Goal: Task Accomplishment & Management: Use online tool/utility

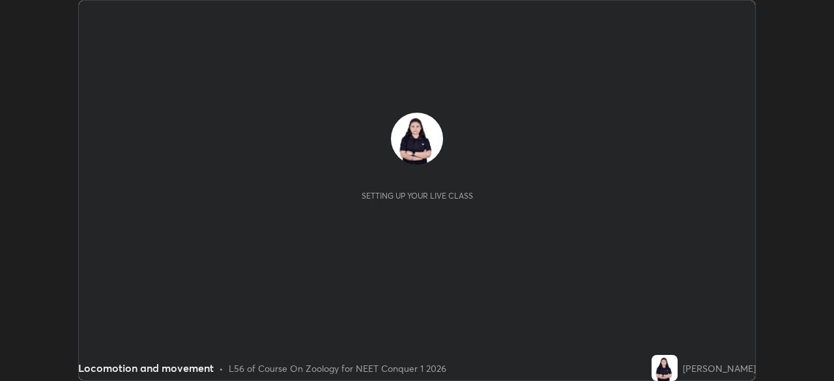
scroll to position [381, 833]
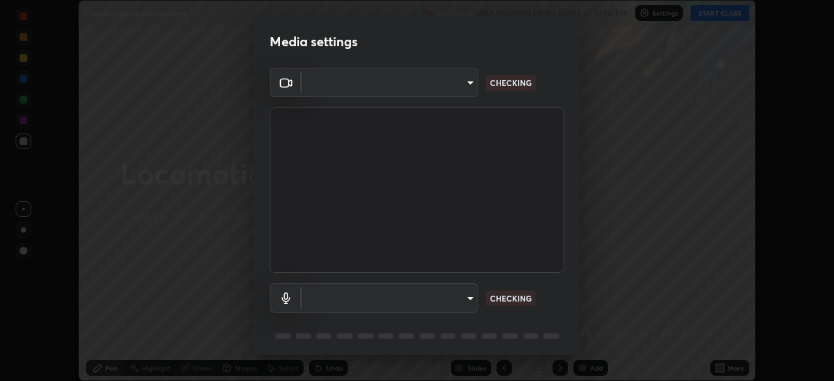
type input "878bb5f6a99355e2393efba74ceef3b3f7716bef1db07c11a5baaa90f242d193"
type input "communications"
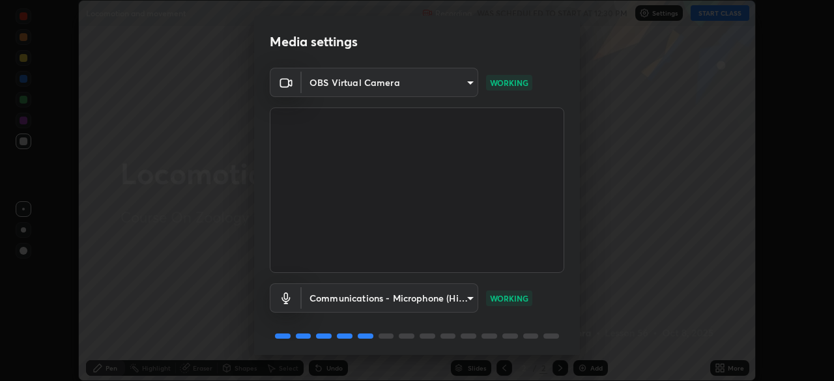
scroll to position [46, 0]
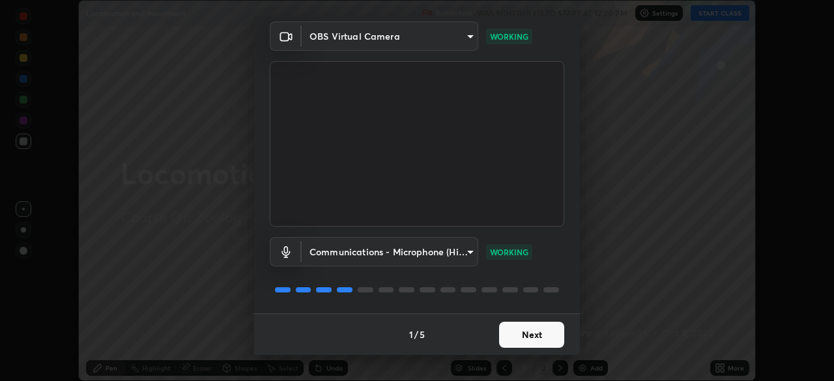
click at [521, 338] on button "Next" at bounding box center [531, 335] width 65 height 26
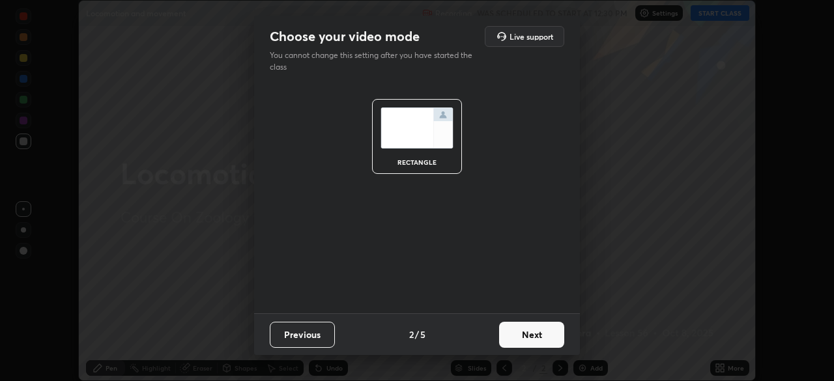
scroll to position [0, 0]
click at [524, 341] on button "Next" at bounding box center [531, 335] width 65 height 26
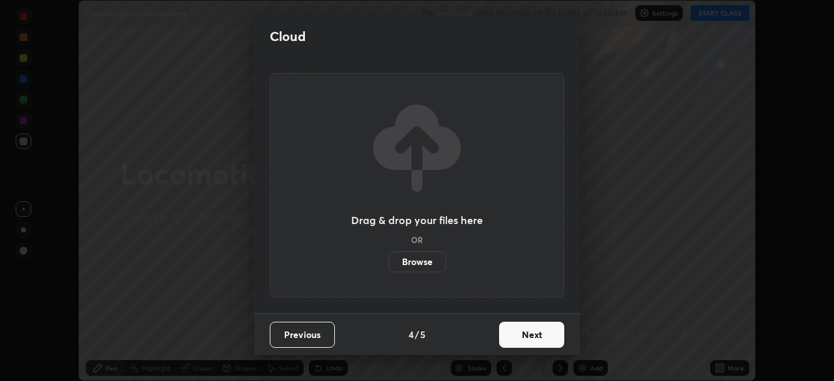
click at [530, 339] on button "Next" at bounding box center [531, 335] width 65 height 26
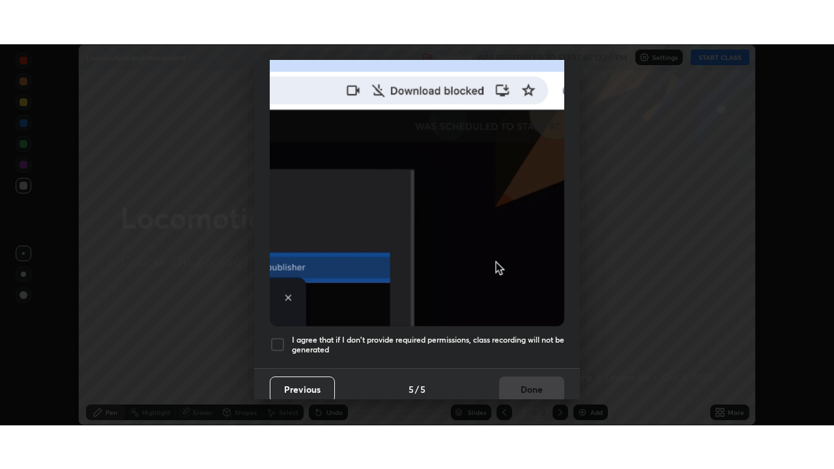
scroll to position [312, 0]
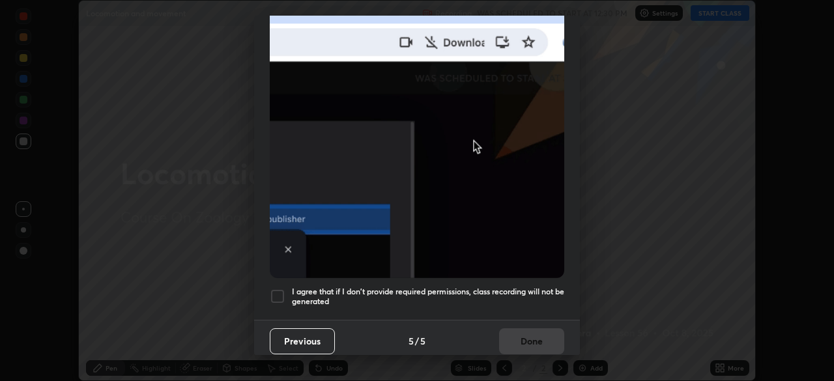
click at [525, 287] on h5 "I agree that if I don't provide required permissions, class recording will not …" at bounding box center [428, 297] width 272 height 20
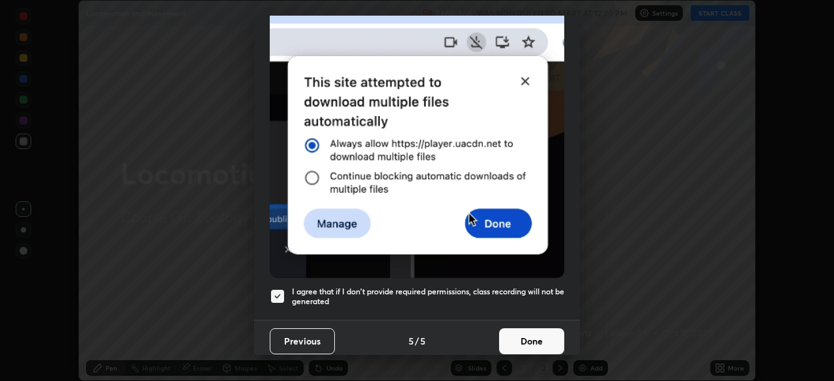
click at [536, 336] on button "Done" at bounding box center [531, 341] width 65 height 26
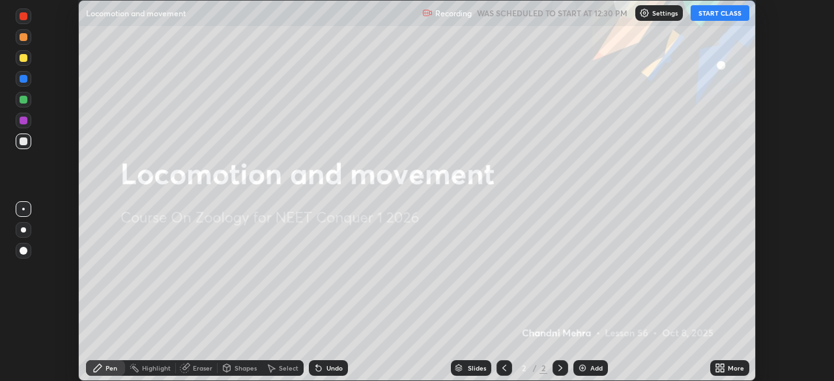
click at [732, 14] on button "START CLASS" at bounding box center [720, 13] width 59 height 16
click at [721, 371] on icon at bounding box center [722, 370] width 3 height 3
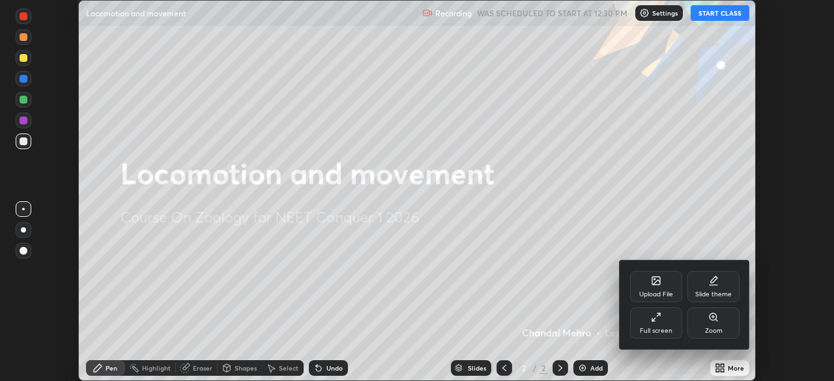
click at [666, 332] on div "Full screen" at bounding box center [656, 331] width 33 height 7
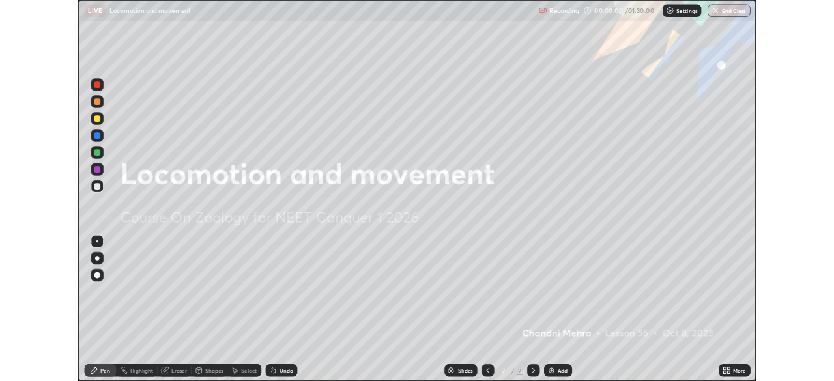
scroll to position [469, 834]
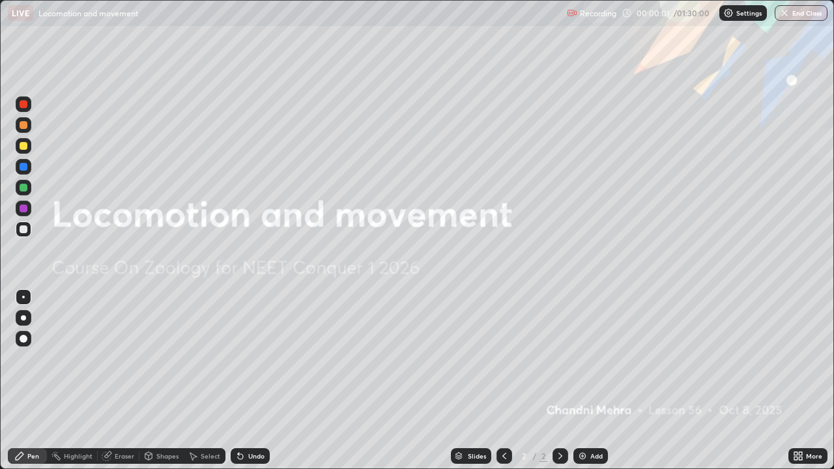
click at [595, 380] on div "Add" at bounding box center [590, 456] width 35 height 16
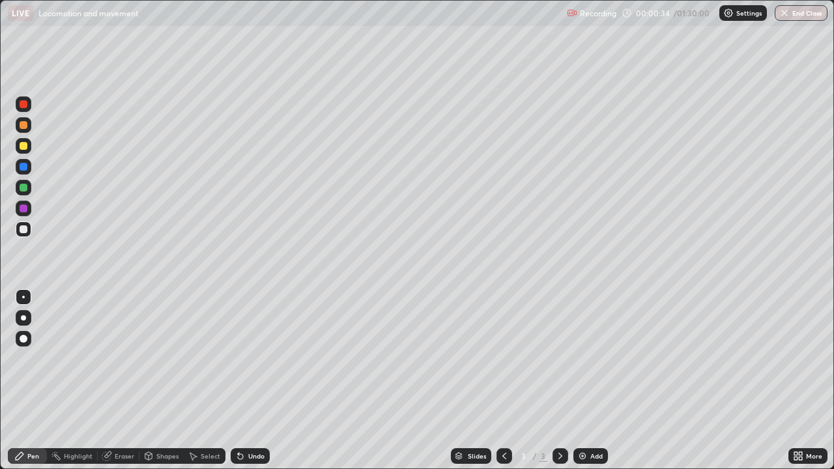
click at [23, 318] on div at bounding box center [23, 317] width 5 height 5
click at [24, 229] on div at bounding box center [24, 229] width 8 height 8
click at [23, 104] on div at bounding box center [24, 104] width 8 height 8
click at [28, 339] on div at bounding box center [24, 339] width 16 height 16
click at [253, 380] on div "Undo" at bounding box center [256, 456] width 16 height 7
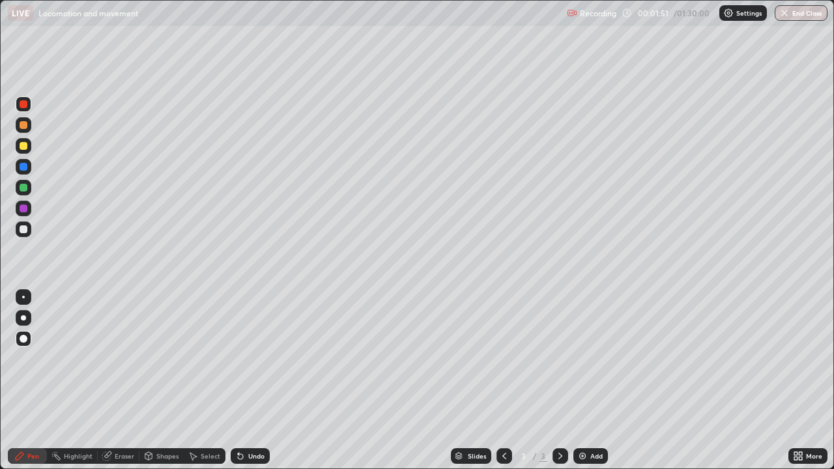
click at [23, 230] on div at bounding box center [24, 229] width 8 height 8
click at [20, 102] on div at bounding box center [24, 104] width 8 height 8
click at [23, 230] on div at bounding box center [24, 229] width 8 height 8
click at [21, 203] on div at bounding box center [24, 209] width 16 height 16
click at [24, 230] on div at bounding box center [24, 229] width 8 height 8
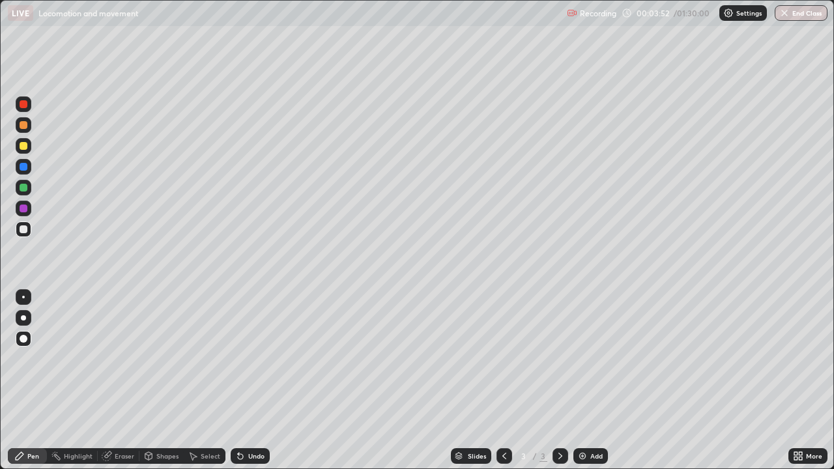
click at [23, 318] on div at bounding box center [23, 317] width 5 height 5
click at [24, 148] on div at bounding box center [24, 146] width 8 height 8
click at [794, 380] on icon at bounding box center [795, 458] width 3 height 3
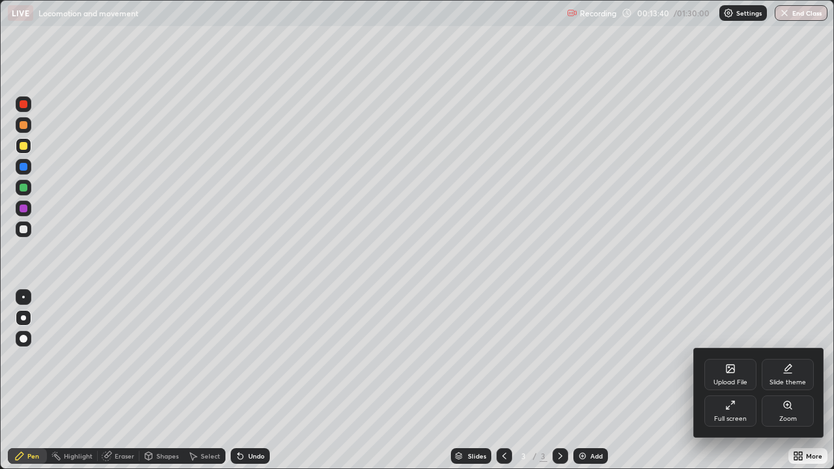
click at [728, 380] on div "Full screen" at bounding box center [730, 419] width 33 height 7
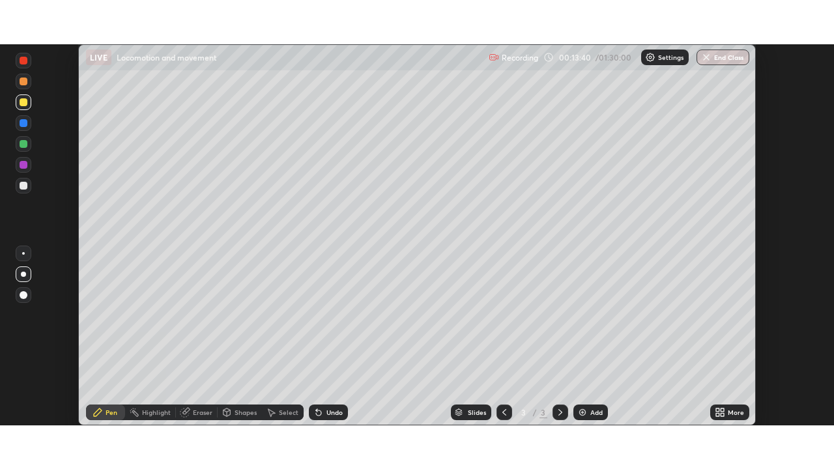
scroll to position [64767, 64314]
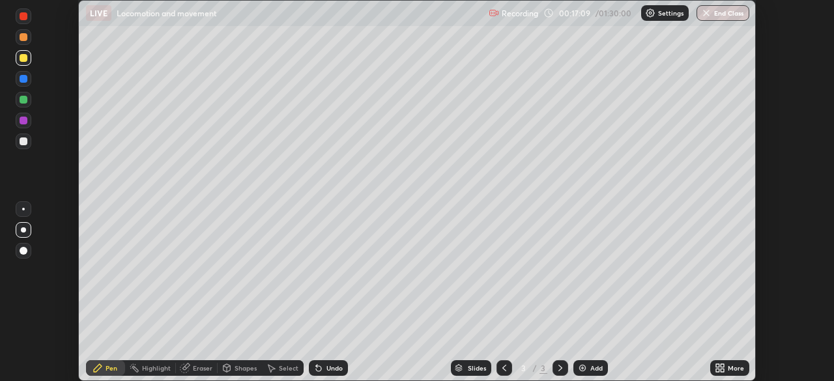
click at [728, 370] on div "More" at bounding box center [736, 368] width 16 height 7
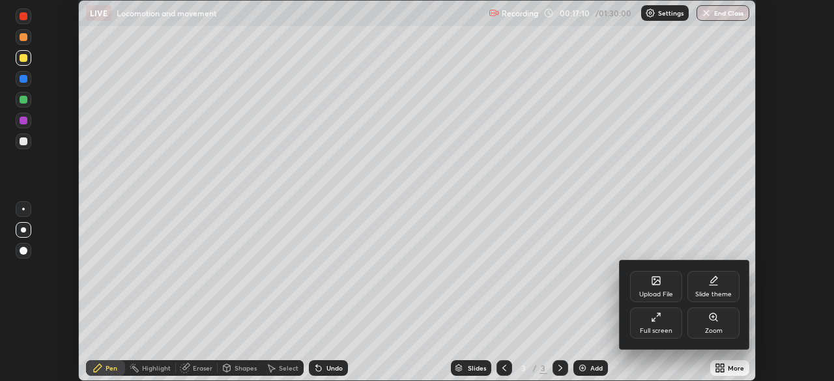
click at [648, 332] on div "Full screen" at bounding box center [656, 331] width 33 height 7
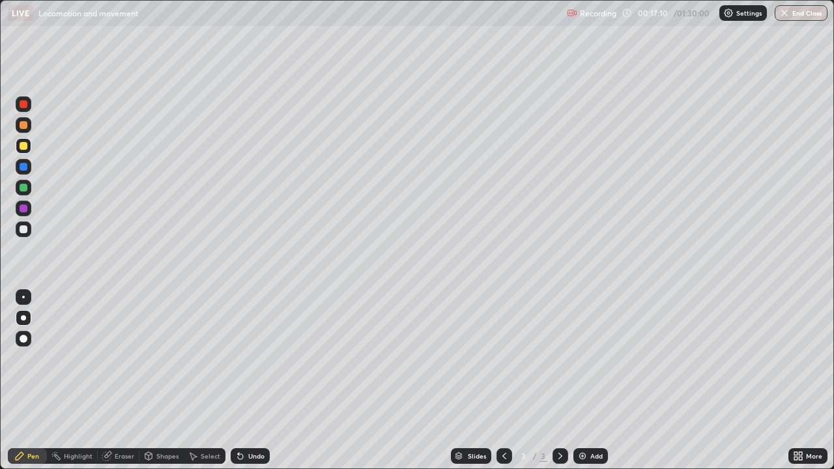
scroll to position [469, 834]
click at [581, 380] on img at bounding box center [582, 456] width 10 height 10
click at [26, 231] on div at bounding box center [24, 229] width 8 height 8
click at [248, 380] on div "Undo" at bounding box center [256, 456] width 16 height 7
click at [25, 145] on div at bounding box center [24, 146] width 8 height 8
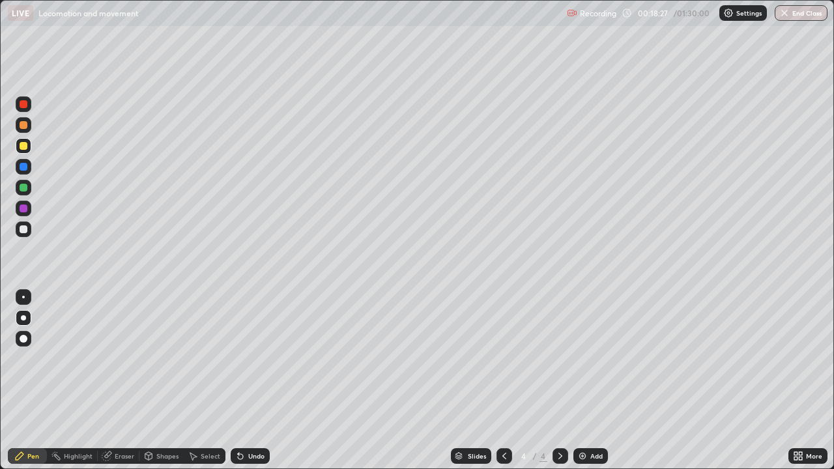
click at [23, 231] on div at bounding box center [24, 229] width 8 height 8
click at [20, 207] on div at bounding box center [24, 209] width 8 height 8
click at [238, 380] on icon at bounding box center [238, 453] width 1 height 1
click at [245, 380] on div "Undo" at bounding box center [250, 456] width 39 height 16
click at [31, 229] on div at bounding box center [24, 230] width 16 height 16
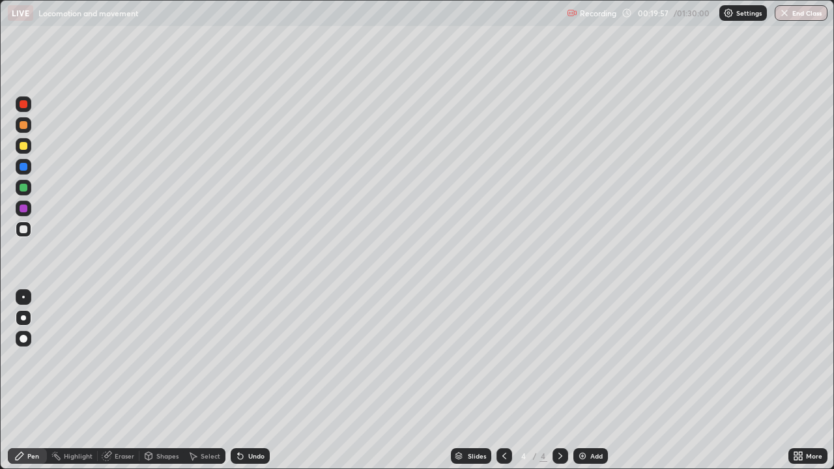
click at [260, 380] on div "Undo" at bounding box center [250, 456] width 39 height 16
click at [589, 380] on div "Add" at bounding box center [590, 456] width 35 height 16
click at [246, 380] on div "Undo" at bounding box center [250, 456] width 39 height 16
click at [27, 153] on div at bounding box center [24, 146] width 16 height 16
click at [26, 233] on div at bounding box center [24, 230] width 16 height 16
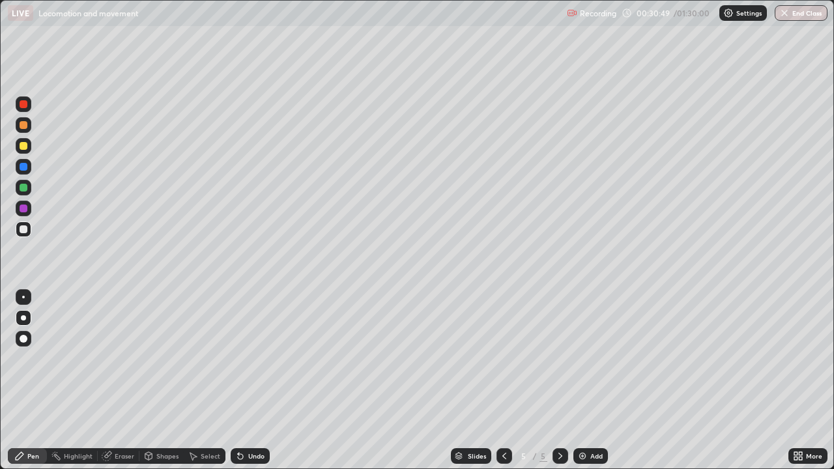
click at [20, 145] on div at bounding box center [24, 146] width 8 height 8
click at [22, 104] on div at bounding box center [24, 104] width 8 height 8
click at [24, 144] on div at bounding box center [24, 146] width 8 height 8
click at [263, 380] on div "Undo" at bounding box center [250, 456] width 39 height 16
click at [254, 380] on div "Undo" at bounding box center [256, 456] width 16 height 7
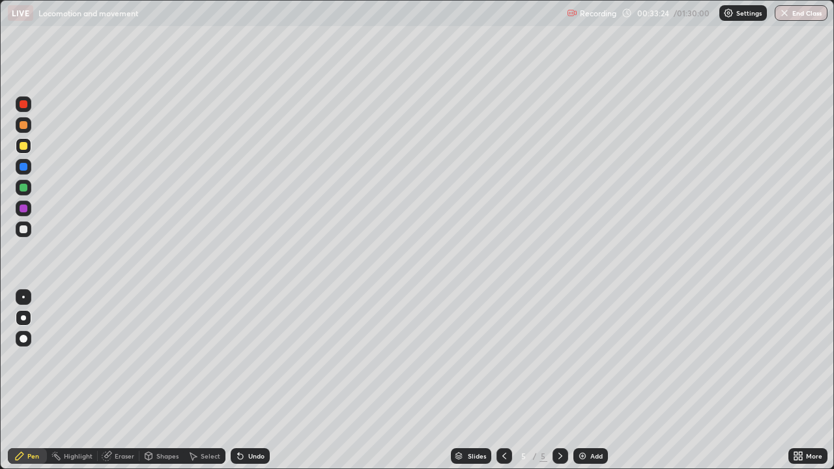
click at [20, 98] on div at bounding box center [24, 104] width 16 height 16
click at [22, 145] on div at bounding box center [24, 146] width 8 height 8
click at [590, 380] on div "Add" at bounding box center [596, 456] width 12 height 7
click at [26, 231] on div at bounding box center [24, 229] width 8 height 8
click at [238, 380] on icon at bounding box center [240, 456] width 5 height 5
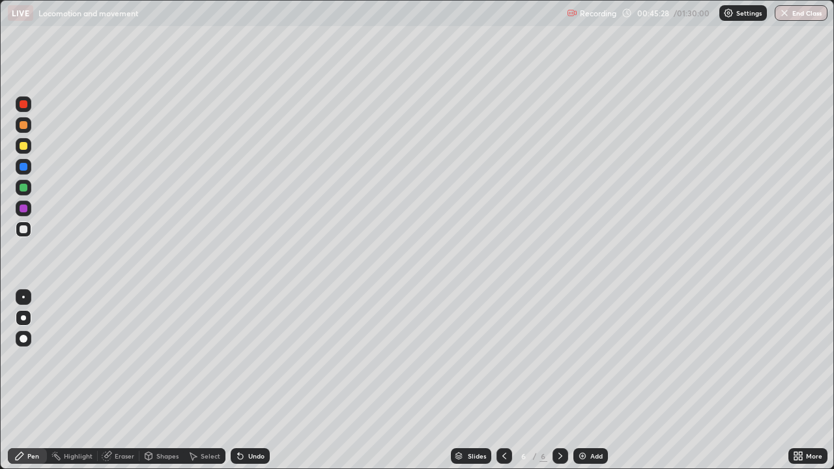
click at [238, 380] on icon at bounding box center [240, 456] width 5 height 5
click at [25, 147] on div at bounding box center [24, 146] width 8 height 8
click at [251, 380] on div "Undo" at bounding box center [250, 456] width 39 height 16
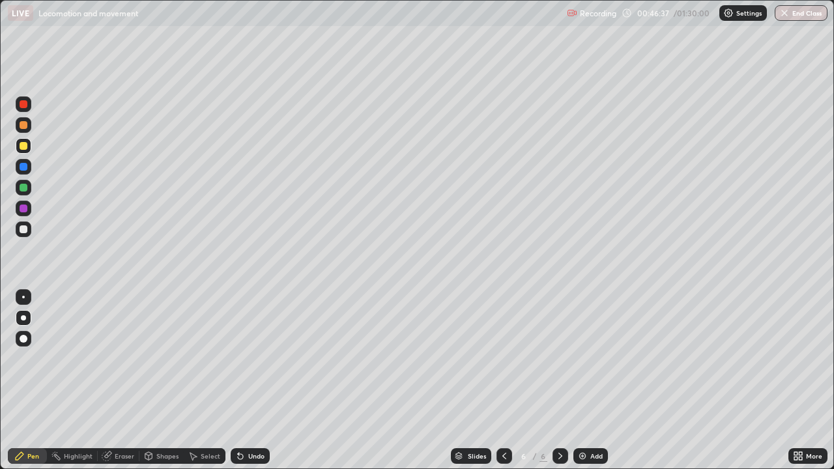
click at [257, 380] on div "Undo" at bounding box center [250, 456] width 39 height 16
click at [590, 380] on div "Add" at bounding box center [590, 456] width 35 height 16
click at [24, 224] on div at bounding box center [24, 230] width 16 height 16
click at [248, 380] on div "Undo" at bounding box center [256, 456] width 16 height 7
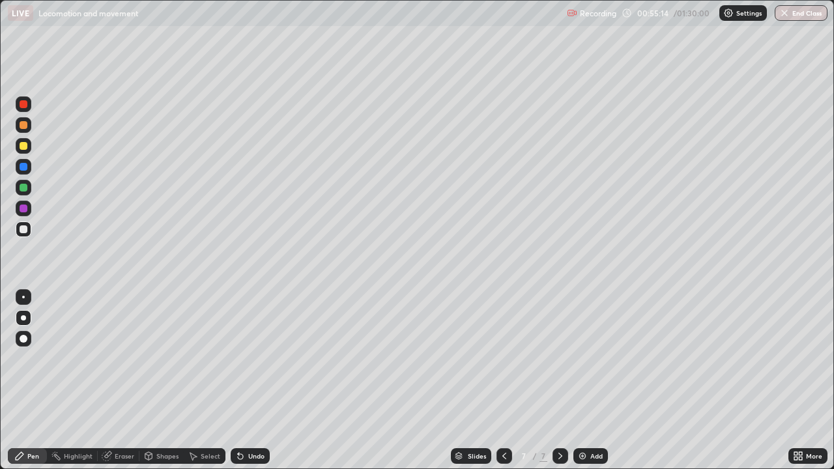
click at [238, 380] on icon at bounding box center [240, 456] width 5 height 5
click at [23, 145] on div at bounding box center [24, 146] width 8 height 8
click at [794, 380] on icon at bounding box center [798, 456] width 10 height 10
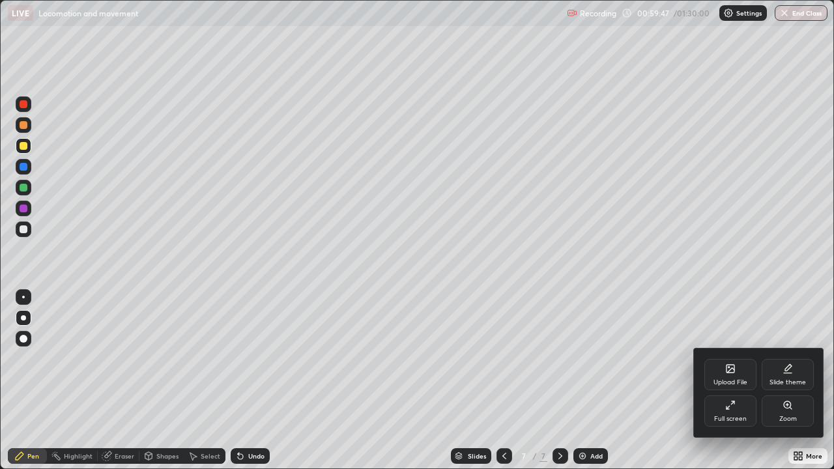
click at [611, 351] on div at bounding box center [417, 234] width 834 height 469
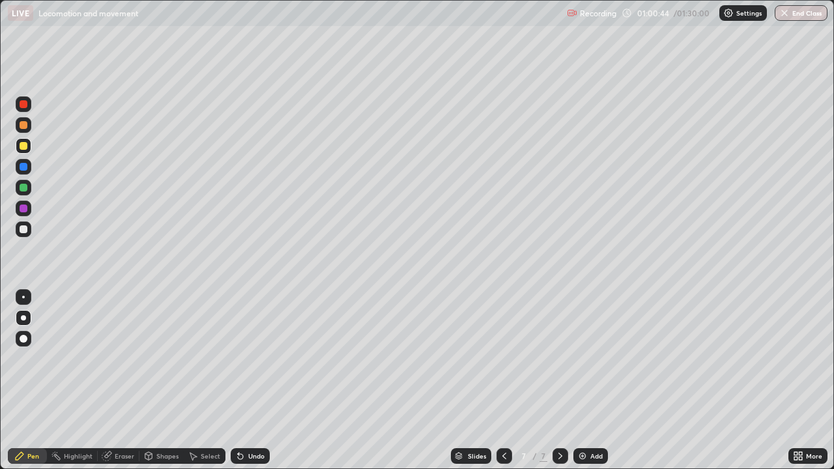
click at [27, 106] on div at bounding box center [24, 104] width 8 height 8
click at [29, 207] on div at bounding box center [24, 209] width 16 height 16
click at [24, 229] on div at bounding box center [24, 229] width 8 height 8
click at [795, 380] on icon at bounding box center [795, 458] width 3 height 3
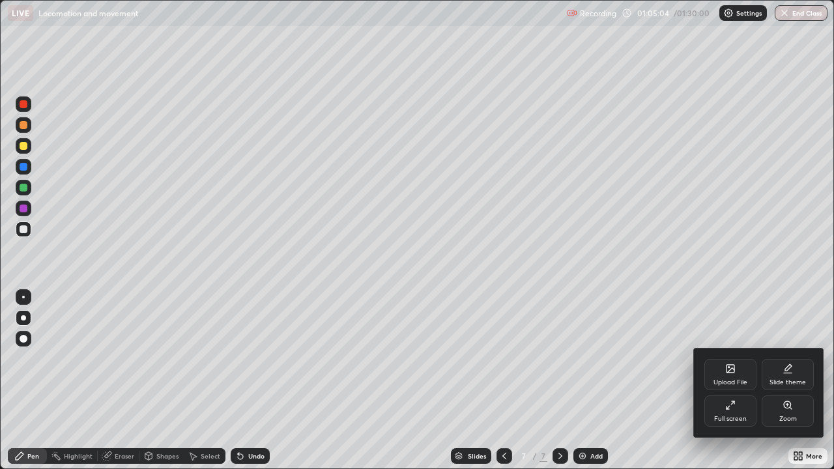
click at [779, 380] on div "Zoom" at bounding box center [788, 410] width 52 height 31
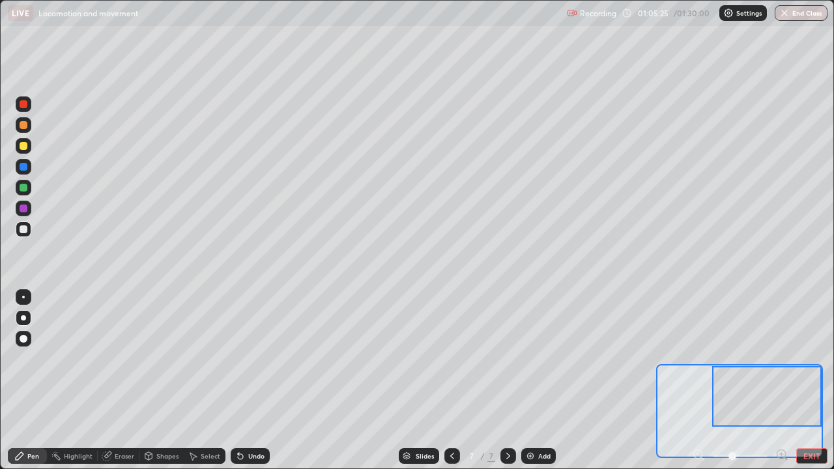
click at [692, 380] on div at bounding box center [740, 456] width 96 height 16
click at [694, 380] on div at bounding box center [740, 456] width 96 height 16
click at [695, 380] on div at bounding box center [740, 456] width 96 height 16
click at [694, 380] on div at bounding box center [740, 456] width 96 height 16
click at [803, 380] on button "EXIT" at bounding box center [811, 456] width 31 height 16
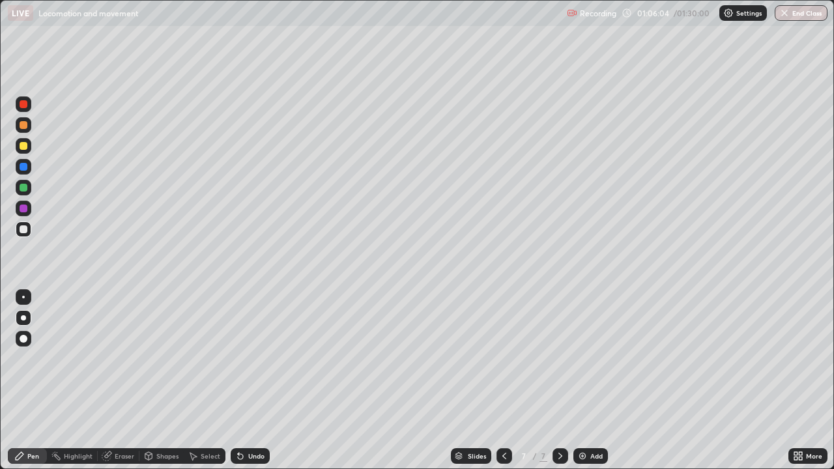
click at [244, 380] on div "Undo" at bounding box center [250, 456] width 39 height 16
click at [241, 380] on icon at bounding box center [240, 456] width 10 height 10
click at [238, 380] on icon at bounding box center [240, 456] width 5 height 5
click at [243, 380] on icon at bounding box center [240, 456] width 10 height 10
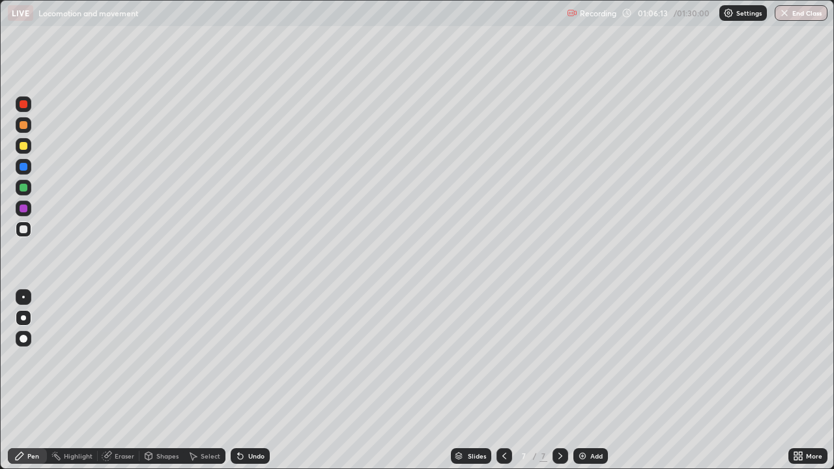
click at [238, 380] on icon at bounding box center [240, 456] width 5 height 5
click at [238, 380] on icon at bounding box center [238, 453] width 1 height 1
click at [238, 380] on icon at bounding box center [240, 456] width 5 height 5
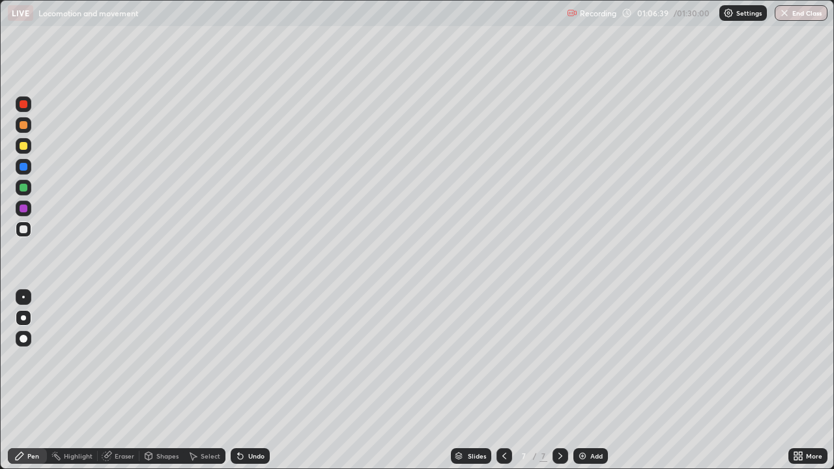
click at [238, 380] on icon at bounding box center [240, 456] width 5 height 5
click at [251, 380] on div "Undo" at bounding box center [250, 456] width 39 height 16
click at [251, 380] on div "Undo" at bounding box center [256, 456] width 16 height 7
click at [249, 380] on div "Undo" at bounding box center [250, 456] width 39 height 16
click at [248, 380] on div "Undo" at bounding box center [256, 456] width 16 height 7
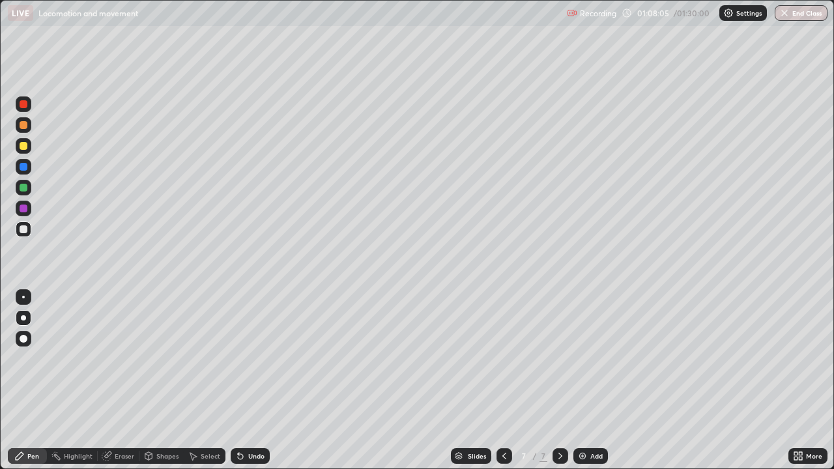
click at [251, 380] on div "Undo" at bounding box center [256, 456] width 16 height 7
click at [250, 380] on div "Undo" at bounding box center [250, 456] width 39 height 16
click at [126, 380] on div "Eraser" at bounding box center [119, 456] width 42 height 16
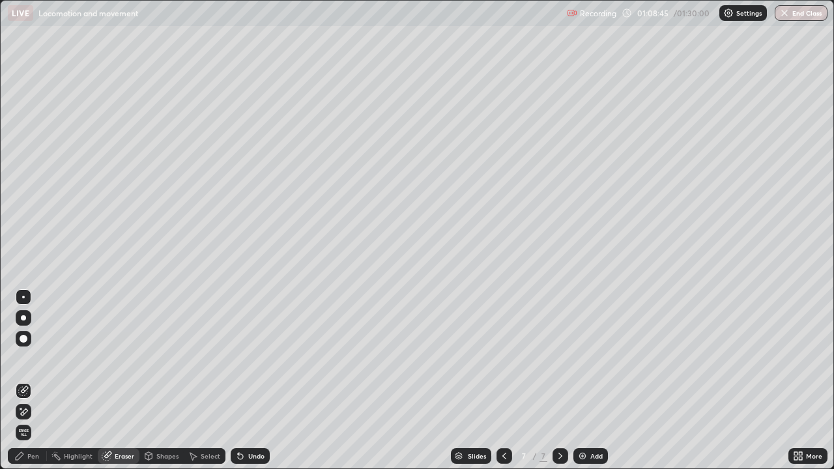
click at [33, 380] on div "Pen" at bounding box center [33, 456] width 12 height 7
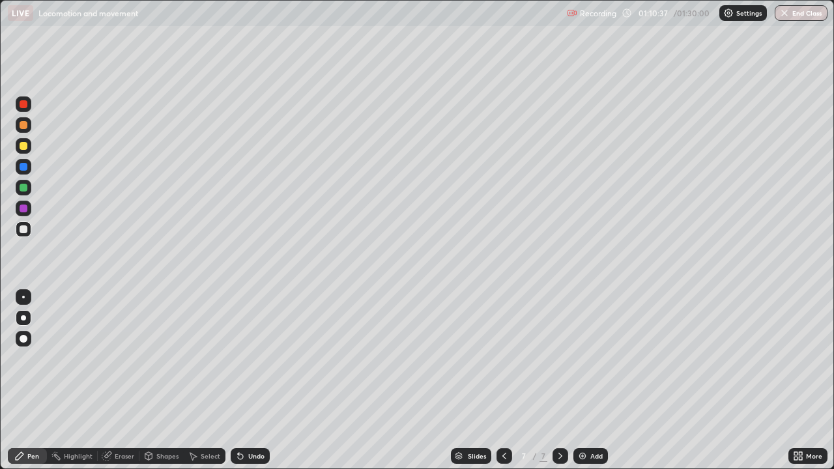
click at [121, 380] on div "Eraser" at bounding box center [125, 456] width 20 height 7
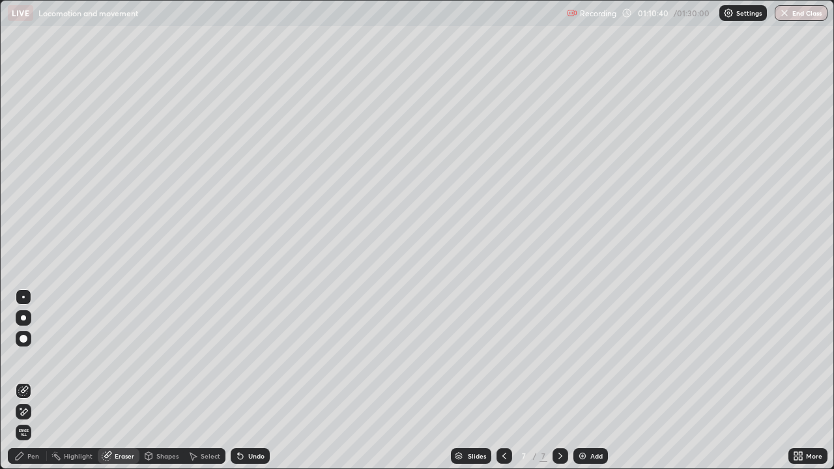
click at [36, 380] on div "Pen" at bounding box center [27, 456] width 39 height 16
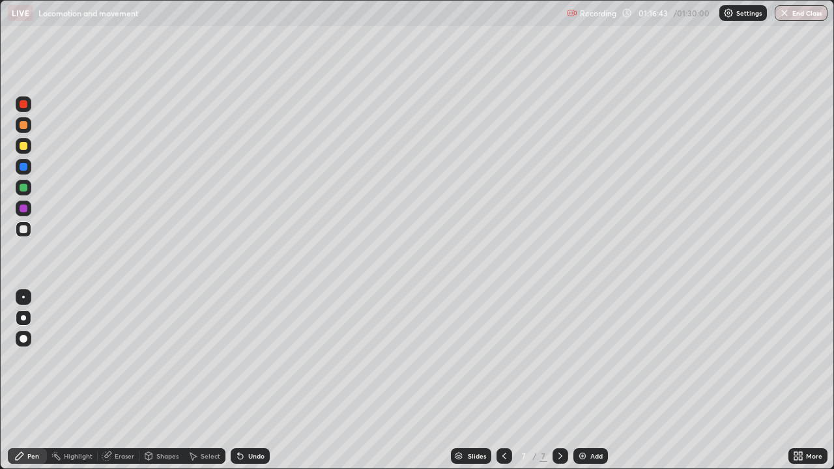
click at [588, 380] on div "Add" at bounding box center [590, 456] width 35 height 16
click at [238, 380] on icon at bounding box center [240, 456] width 5 height 5
click at [232, 380] on div "Undo" at bounding box center [250, 456] width 39 height 16
click at [238, 380] on icon at bounding box center [238, 453] width 1 height 1
click at [20, 100] on div at bounding box center [24, 104] width 16 height 16
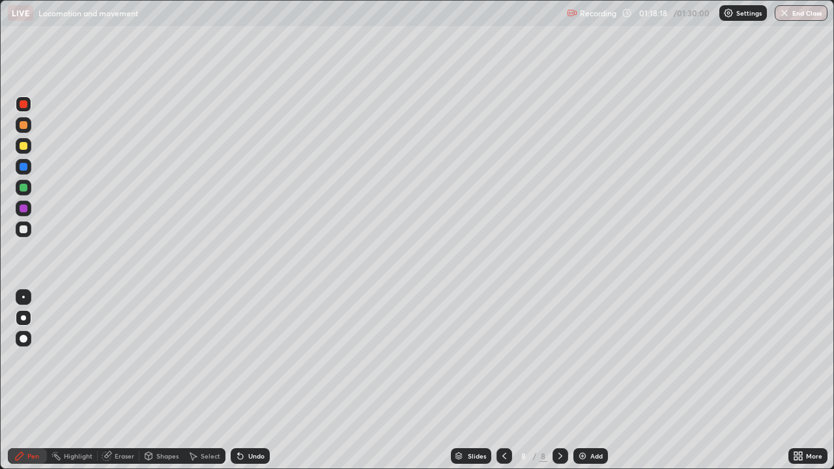
click at [248, 380] on div "Undo" at bounding box center [256, 456] width 16 height 7
click at [251, 380] on div "Undo" at bounding box center [256, 456] width 16 height 7
click at [249, 380] on div "Undo" at bounding box center [256, 456] width 16 height 7
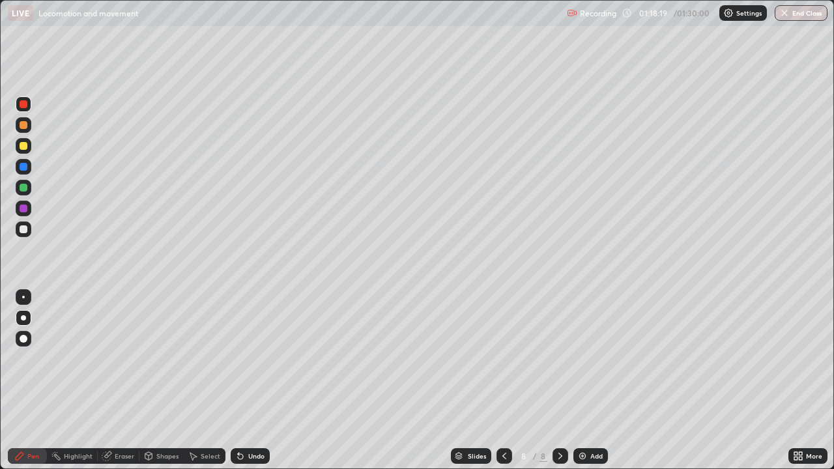
click at [249, 380] on div "Undo" at bounding box center [256, 456] width 16 height 7
click at [248, 380] on div "Undo" at bounding box center [250, 456] width 39 height 16
click at [248, 380] on div "Undo" at bounding box center [256, 456] width 16 height 7
click at [22, 104] on div at bounding box center [24, 104] width 8 height 8
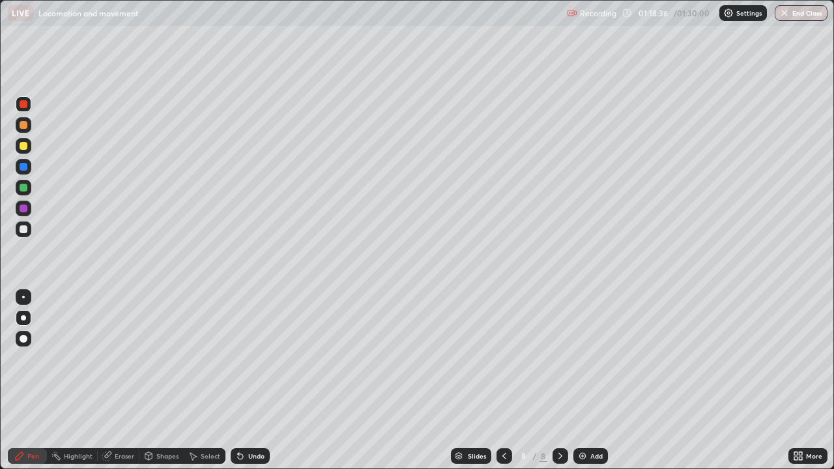
click at [237, 380] on div "Undo" at bounding box center [250, 456] width 39 height 16
click at [25, 149] on div at bounding box center [24, 146] width 8 height 8
click at [257, 380] on div "Undo" at bounding box center [256, 456] width 16 height 7
click at [798, 12] on button "End Class" at bounding box center [801, 13] width 51 height 16
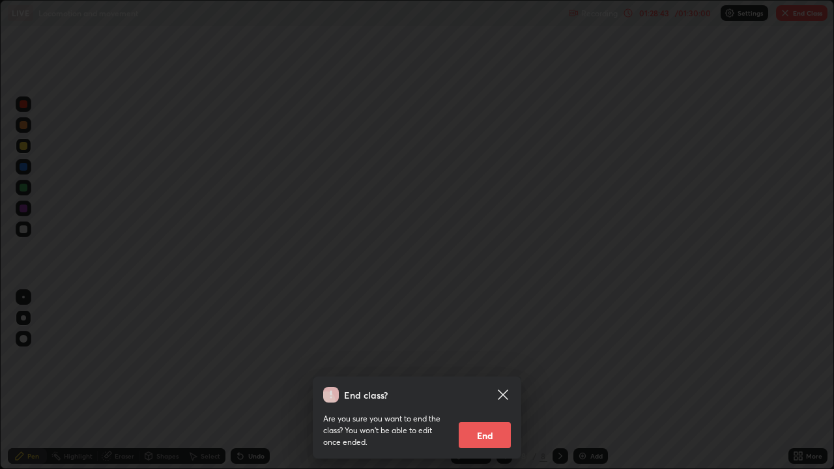
click at [526, 318] on div "End class? Are you sure you want to end the class? You won’t be able to edit on…" at bounding box center [417, 234] width 834 height 469
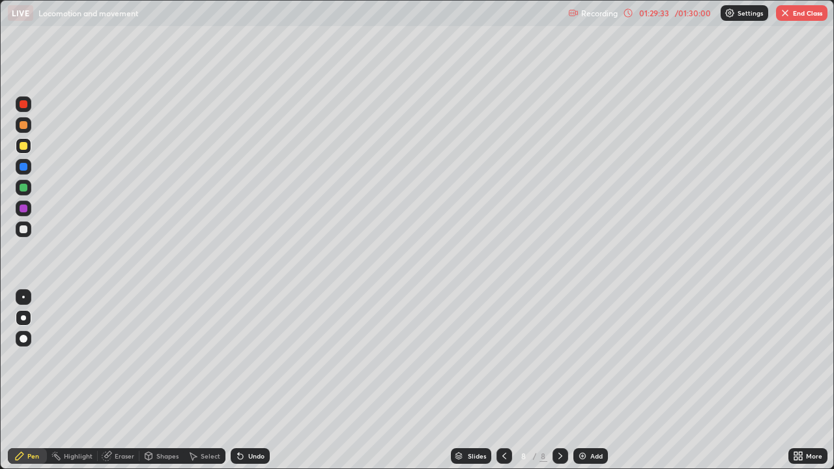
click at [797, 10] on button "End Class" at bounding box center [801, 13] width 51 height 16
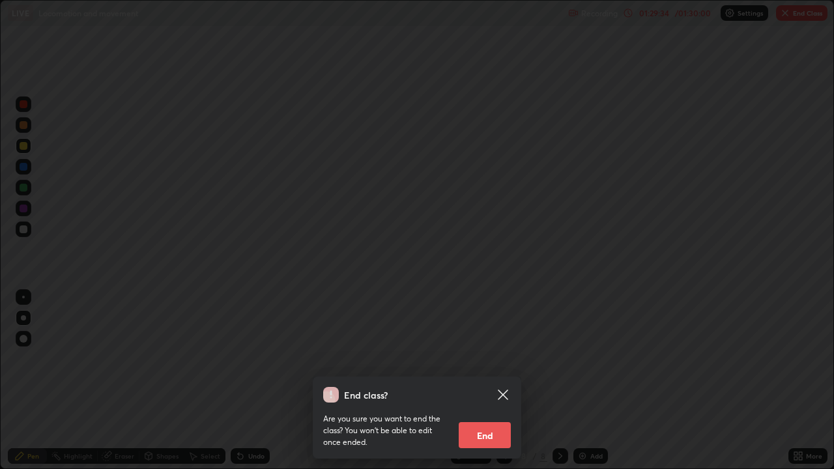
click at [483, 380] on button "End" at bounding box center [485, 435] width 52 height 26
